Goal: Information Seeking & Learning: Check status

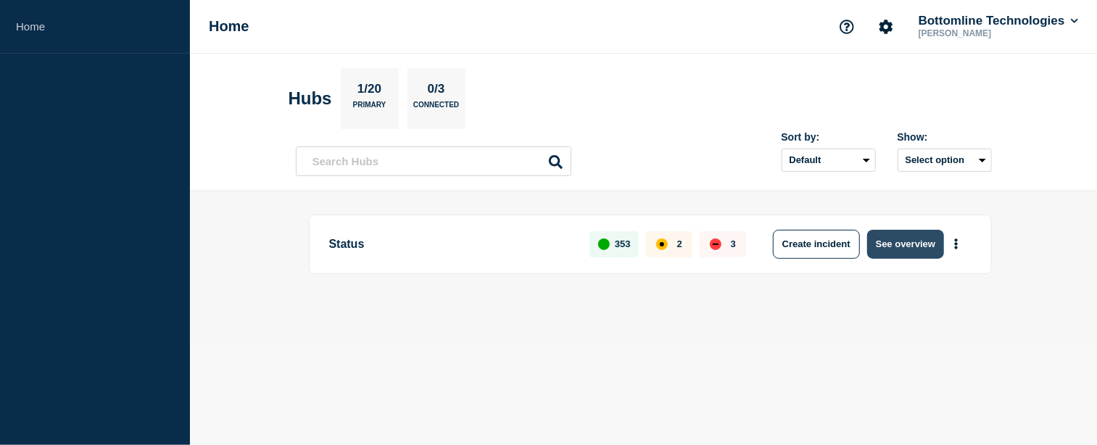
click at [921, 252] on button "See overview" at bounding box center [905, 244] width 77 height 29
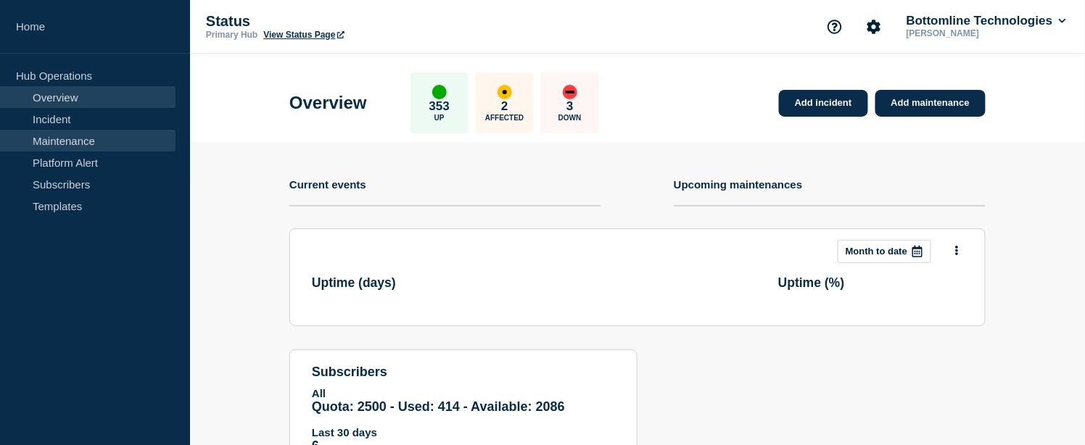
click at [46, 142] on link "Maintenance" at bounding box center [87, 141] width 175 height 22
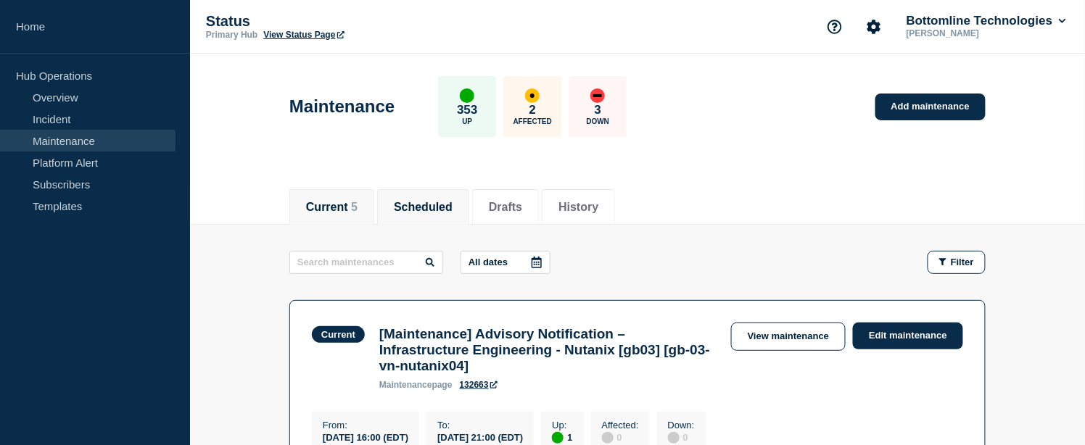
click at [422, 212] on button "Scheduled" at bounding box center [423, 207] width 59 height 13
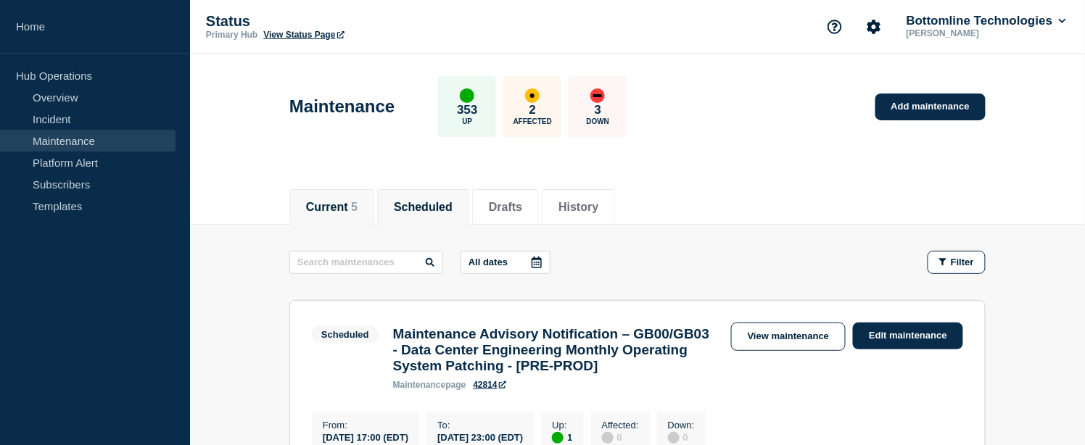
click at [352, 221] on li "Current 5" at bounding box center [331, 207] width 85 height 36
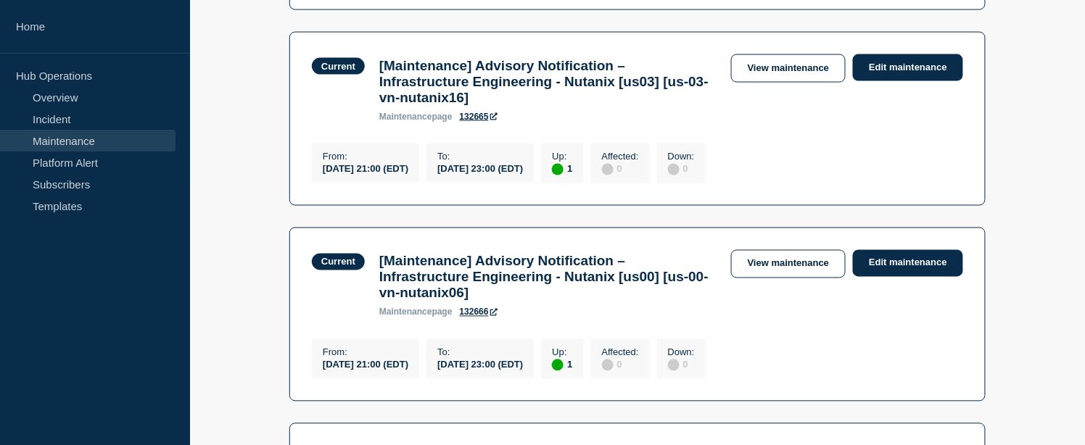
scroll to position [498, 0]
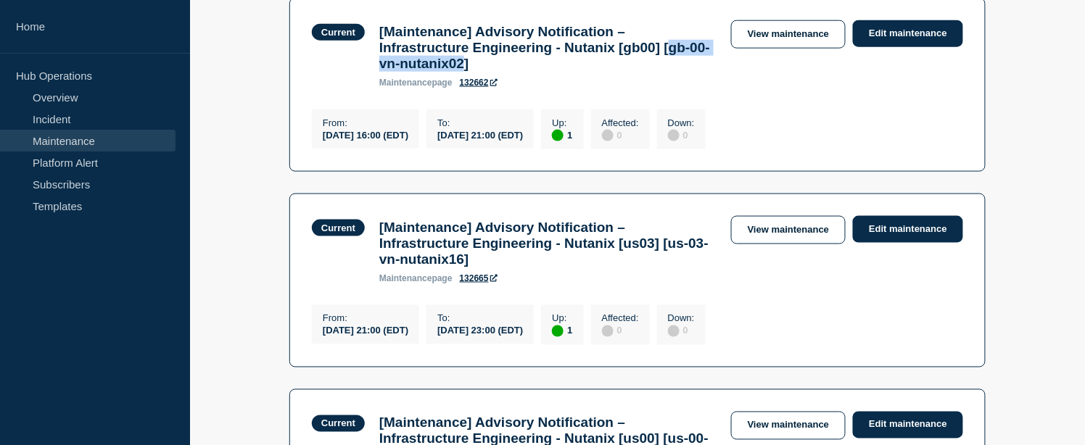
drag, startPoint x: 386, startPoint y: 81, endPoint x: 525, endPoint y: 84, distance: 139.2
click at [525, 72] on h3 "[Maintenance] Advisory Notification – Infrastructure Engineering - Nutanix [gb0…" at bounding box center [547, 48] width 337 height 48
copy h3 "gb-00-vn-nutanix02"
